Goal: Task Accomplishment & Management: Use online tool/utility

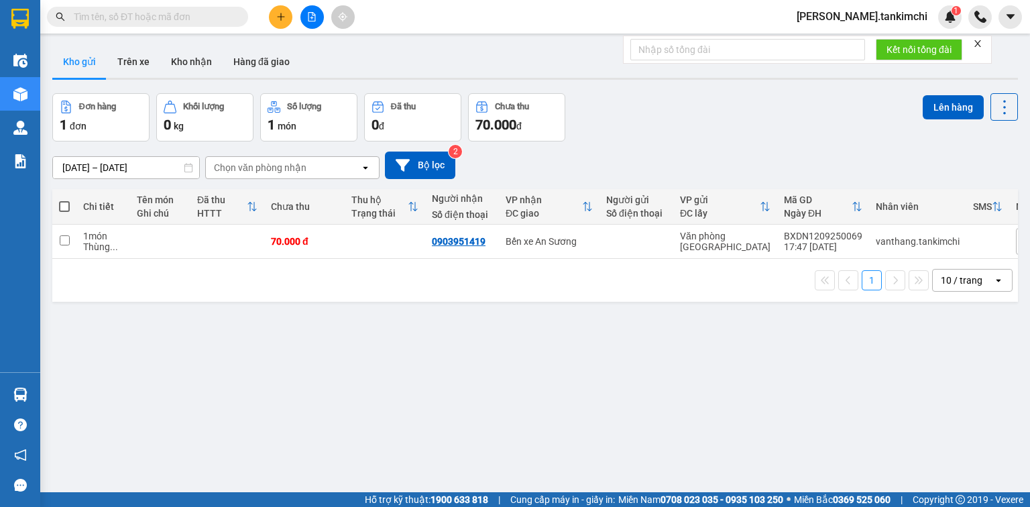
click at [201, 15] on input "text" at bounding box center [153, 16] width 158 height 15
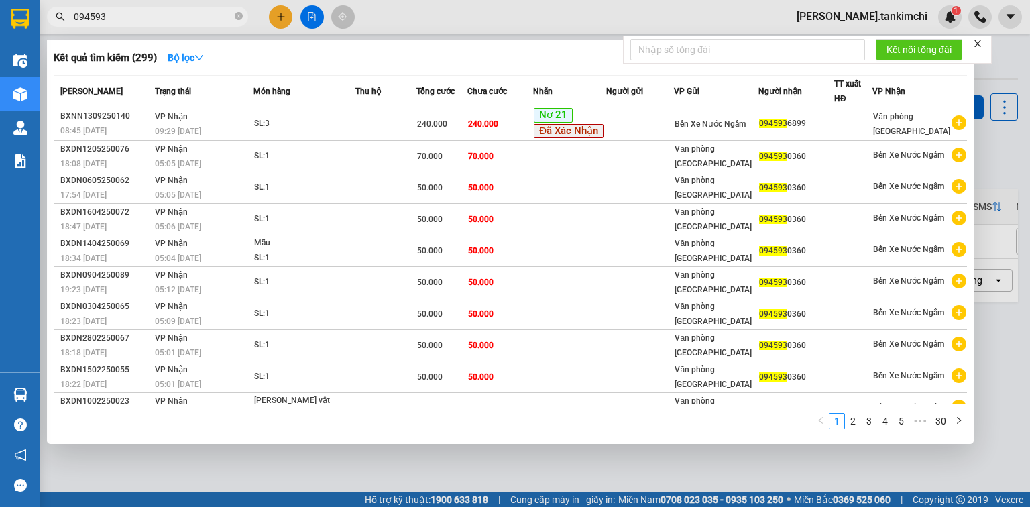
type input "094593"
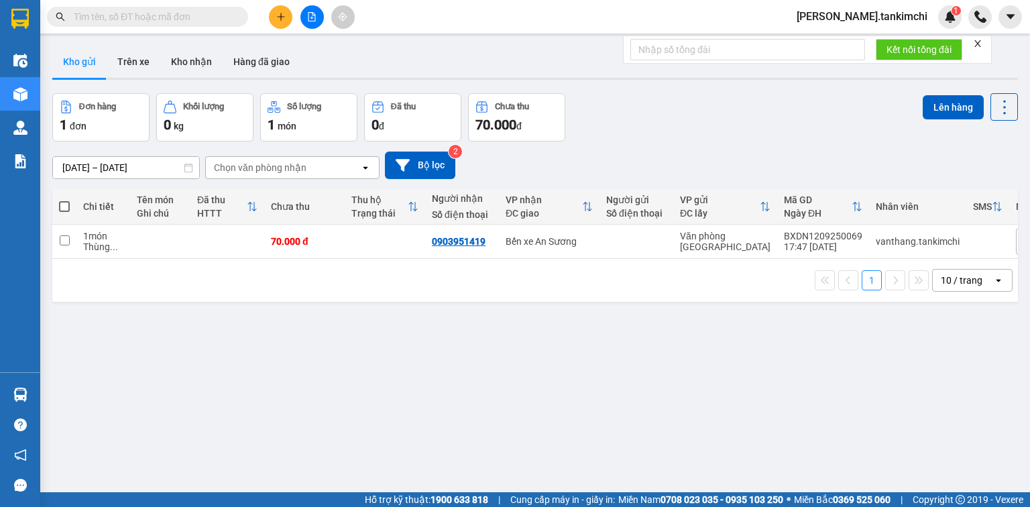
click at [198, 14] on input "text" at bounding box center [153, 16] width 158 height 15
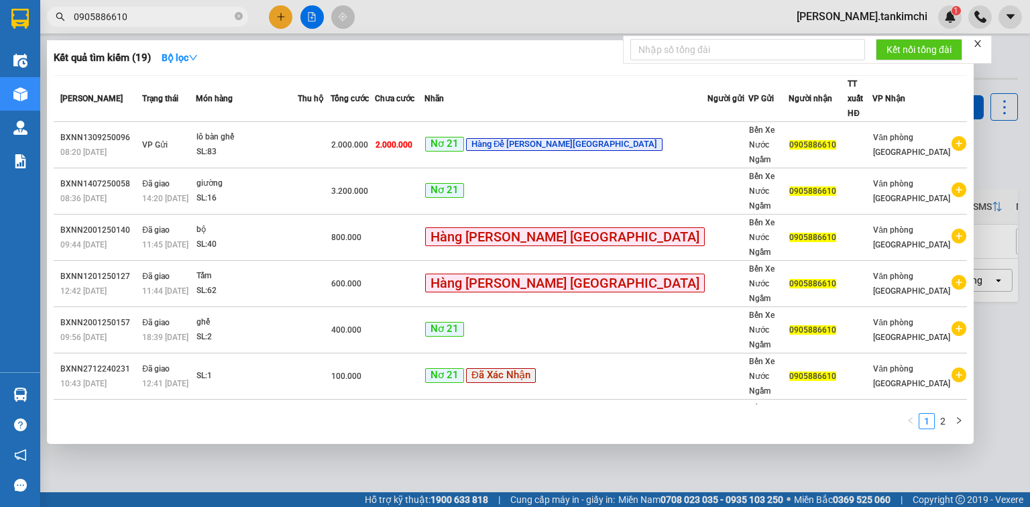
type input "0905886610"
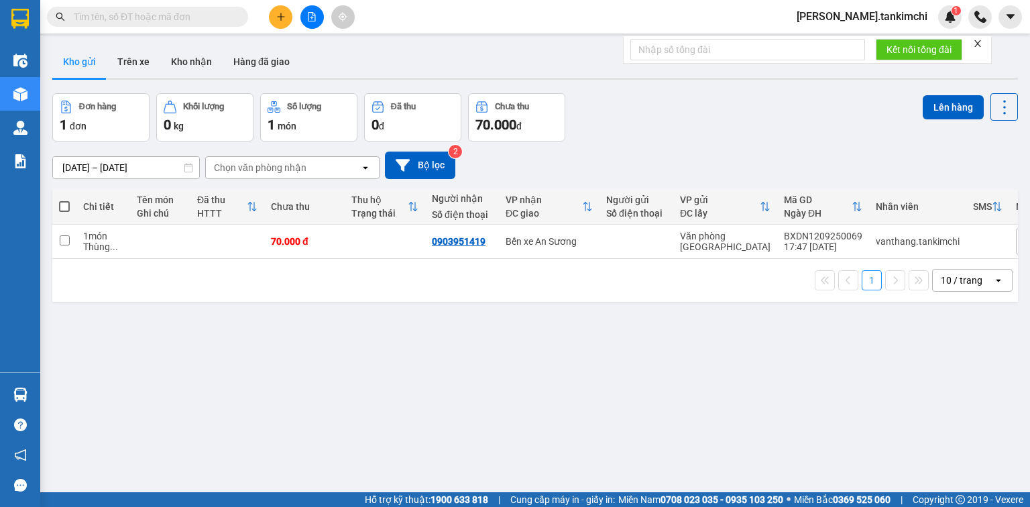
click at [169, 14] on input "text" at bounding box center [153, 16] width 158 height 15
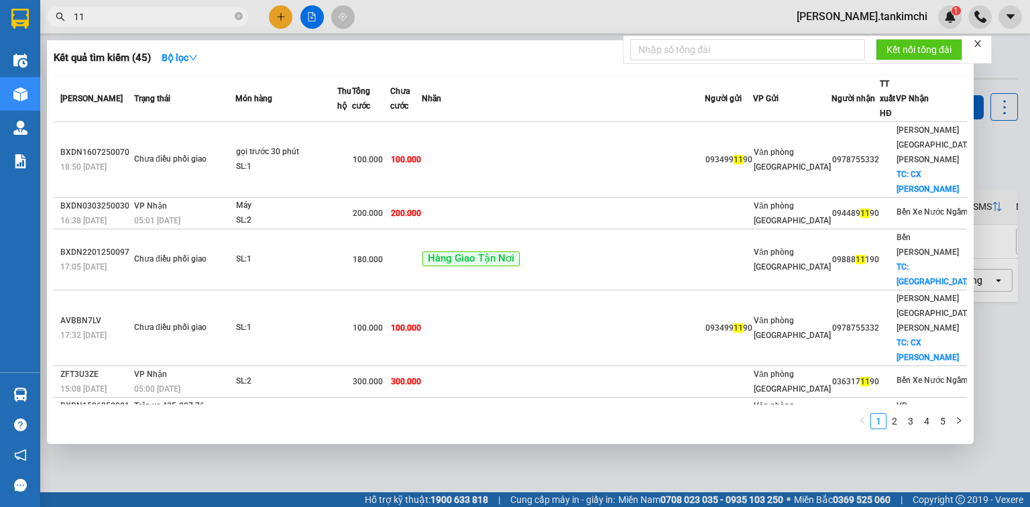
type input "1"
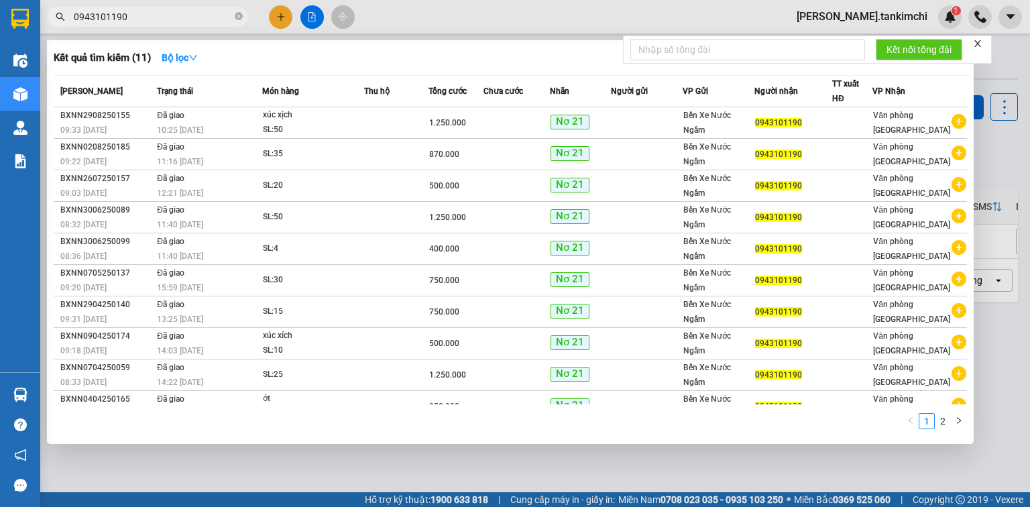
type input "0943101190"
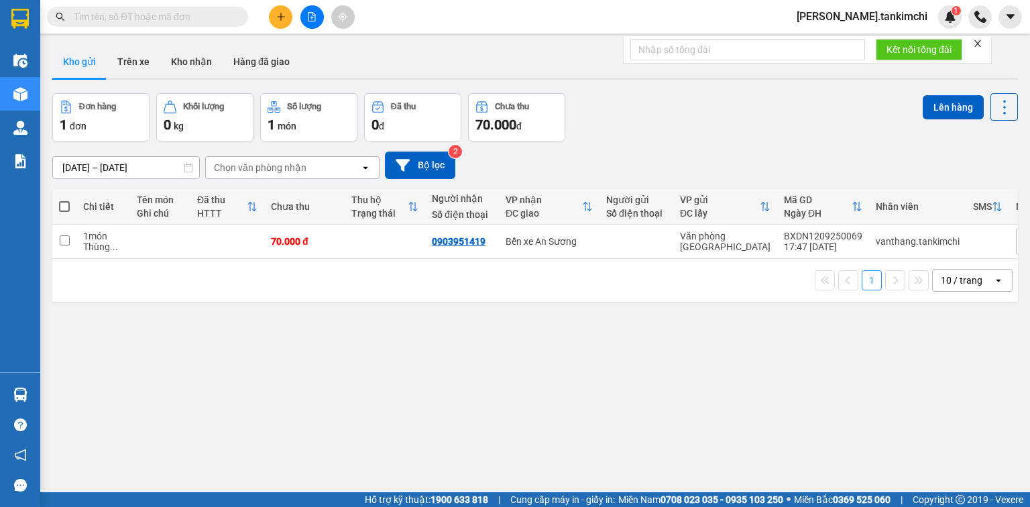
click at [196, 21] on input "text" at bounding box center [153, 16] width 158 height 15
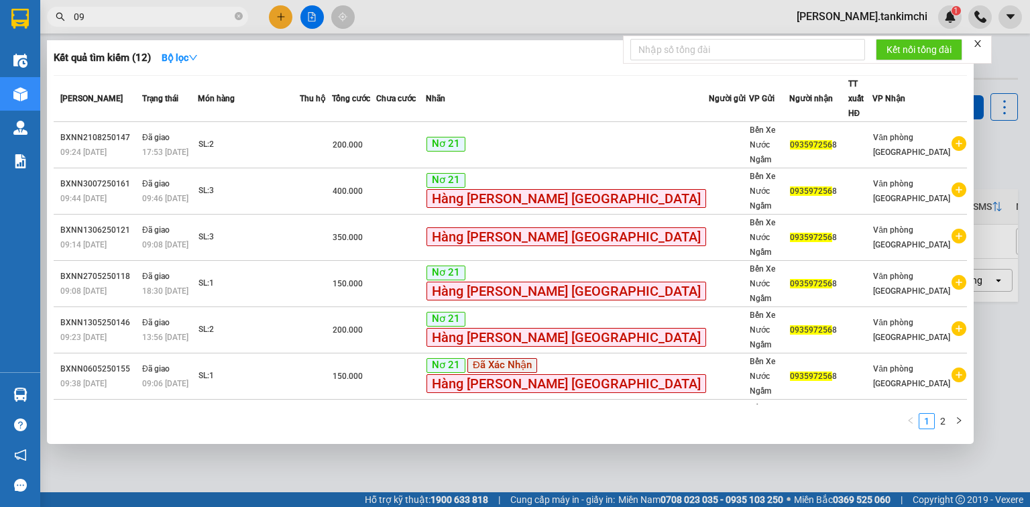
type input "0"
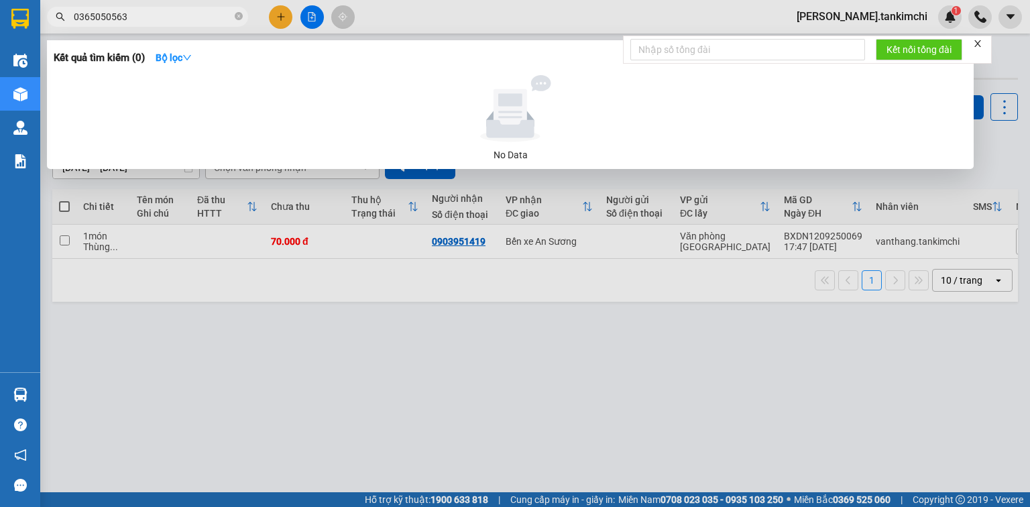
type input "0365050563"
